Goal: Task Accomplishment & Management: Use online tool/utility

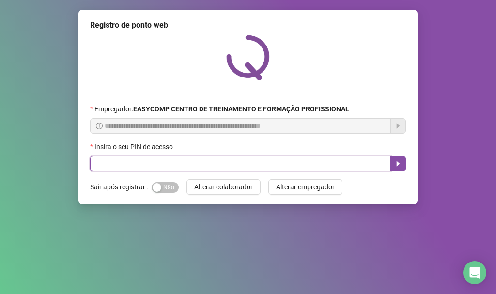
click at [311, 163] on input "text" at bounding box center [240, 163] width 301 height 15
type input "*****"
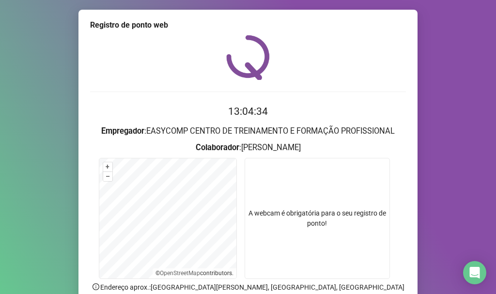
scroll to position [1, 0]
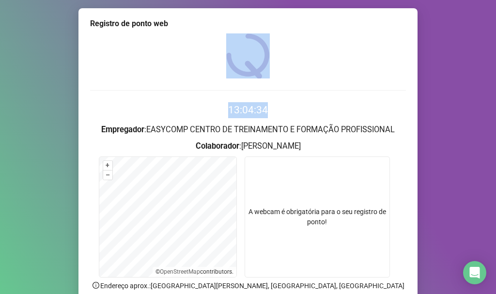
drag, startPoint x: 488, startPoint y: 50, endPoint x: 489, endPoint y: 95, distance: 45.0
click at [489, 95] on div "Registro de ponto web 13:04:34 Empregador : EASYCOMP CENTRO DE TREINAMENTO E FO…" at bounding box center [248, 147] width 496 height 294
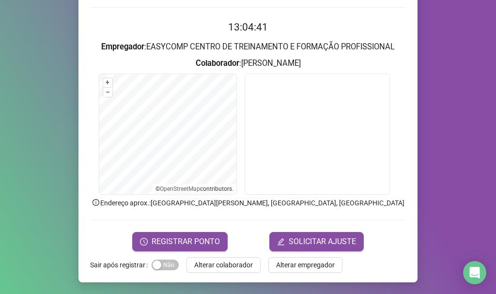
scroll to position [36, 0]
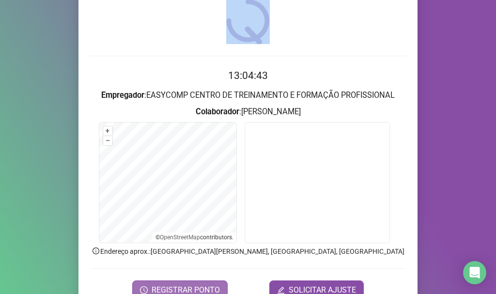
click at [181, 284] on span "REGISTRAR PONTO" at bounding box center [186, 290] width 68 height 12
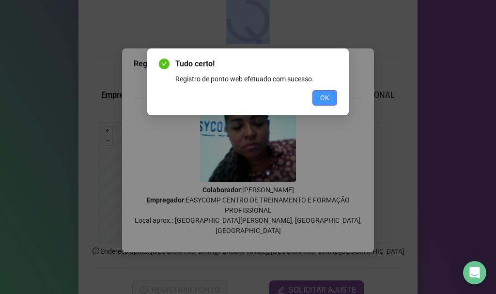
click at [319, 99] on button "OK" at bounding box center [324, 97] width 25 height 15
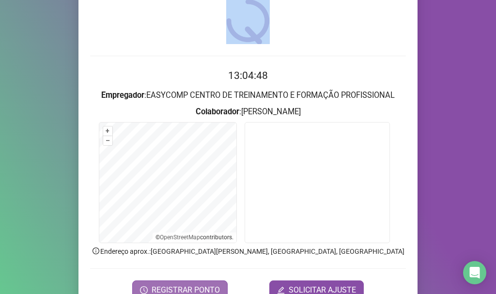
click at [173, 282] on button "REGISTRAR PONTO" at bounding box center [179, 289] width 95 height 19
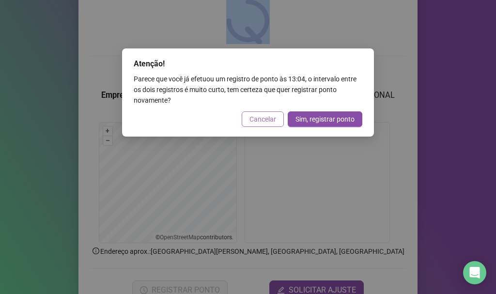
click at [270, 121] on span "Cancelar" at bounding box center [262, 119] width 27 height 11
